Goal: Browse casually

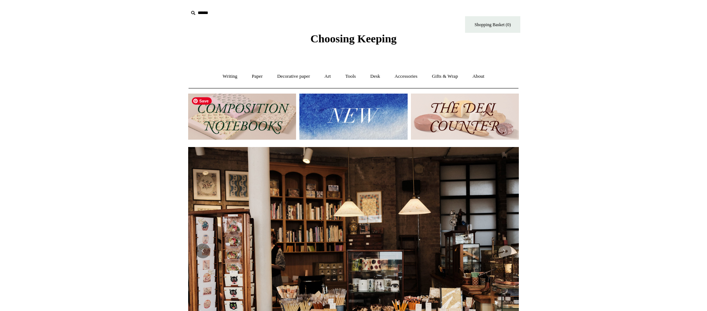
click at [246, 115] on img at bounding box center [242, 116] width 108 height 46
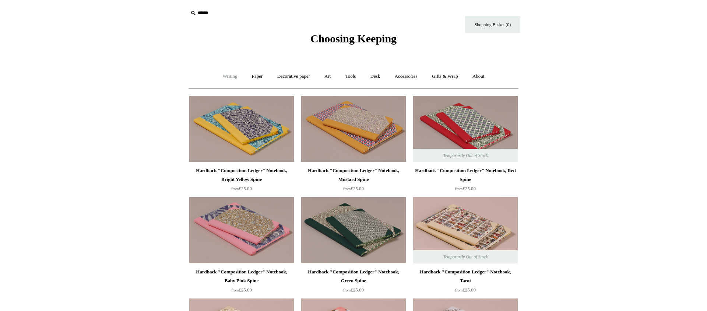
click at [227, 77] on link "Writing +" at bounding box center [230, 77] width 28 height 20
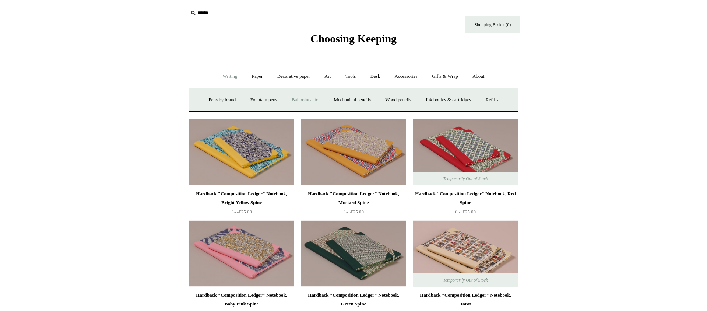
click at [300, 103] on link "Ballpoints etc. +" at bounding box center [305, 100] width 41 height 20
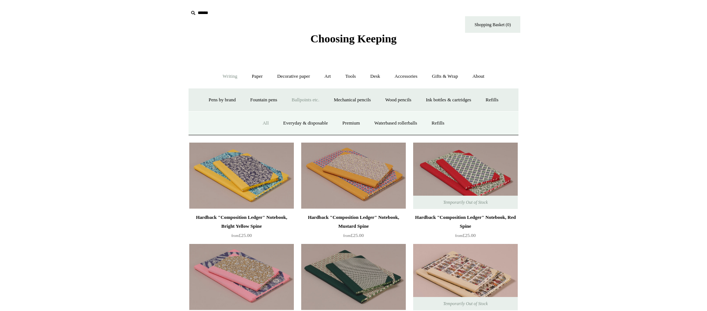
click at [263, 125] on link "All" at bounding box center [266, 123] width 20 height 20
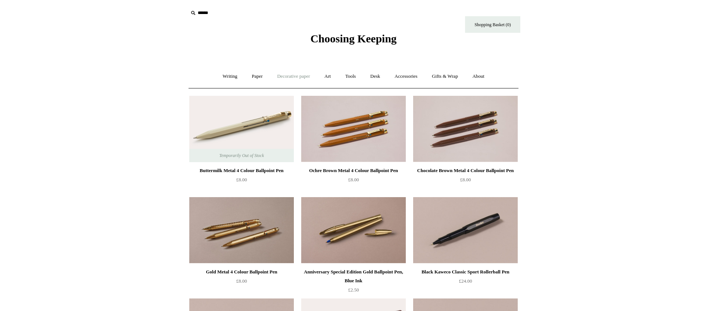
click at [289, 76] on link "Decorative paper +" at bounding box center [294, 77] width 46 height 20
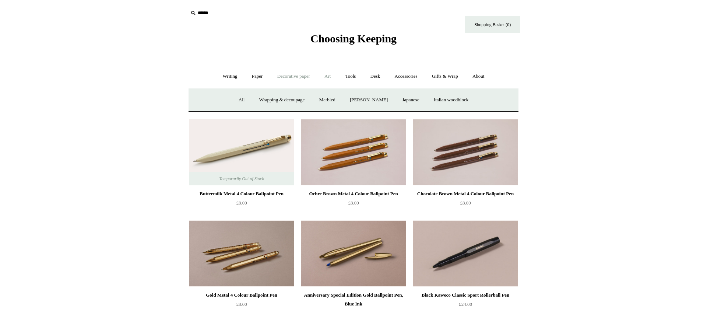
click at [325, 74] on link "Art +" at bounding box center [328, 77] width 20 height 20
click at [351, 75] on link "Tools +" at bounding box center [351, 77] width 24 height 20
click at [371, 77] on link "Desk +" at bounding box center [375, 77] width 23 height 20
click at [382, 99] on link "Desk Accessories" at bounding box center [384, 100] width 47 height 20
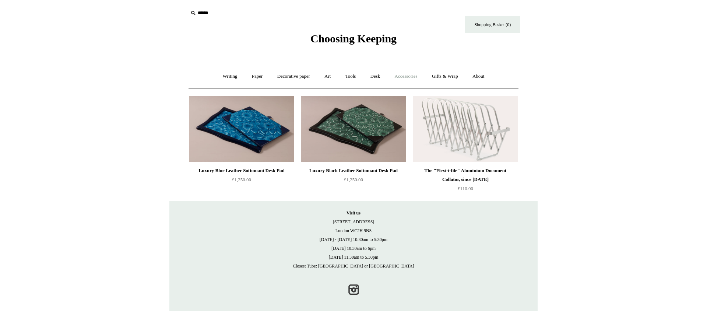
click at [413, 77] on link "Accessories +" at bounding box center [406, 77] width 36 height 20
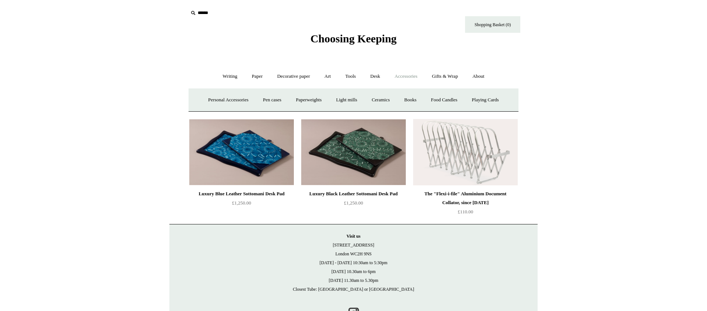
click at [413, 77] on link "Accessories -" at bounding box center [406, 77] width 36 height 20
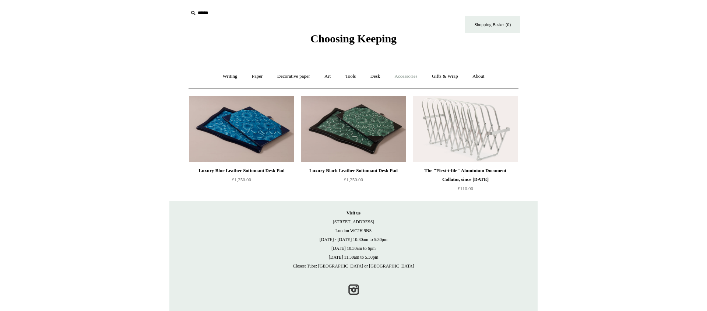
click at [413, 77] on link "Accessories +" at bounding box center [406, 77] width 36 height 20
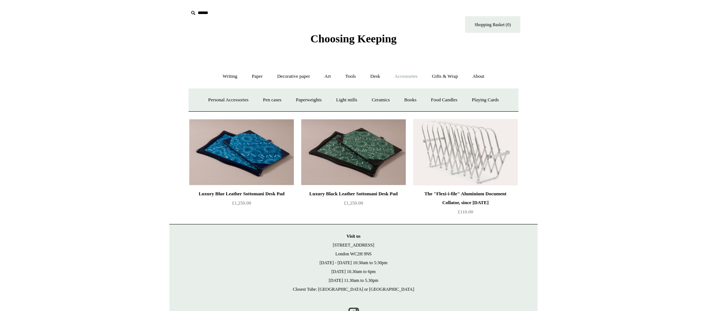
click at [312, 33] on span "Choosing Keeping" at bounding box center [353, 38] width 86 height 12
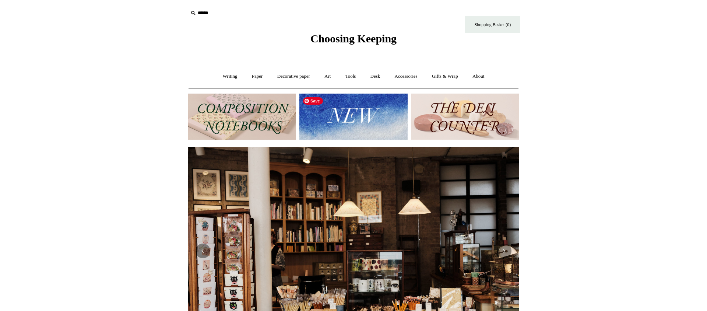
click at [378, 127] on img at bounding box center [353, 116] width 108 height 46
